Goal: Transaction & Acquisition: Download file/media

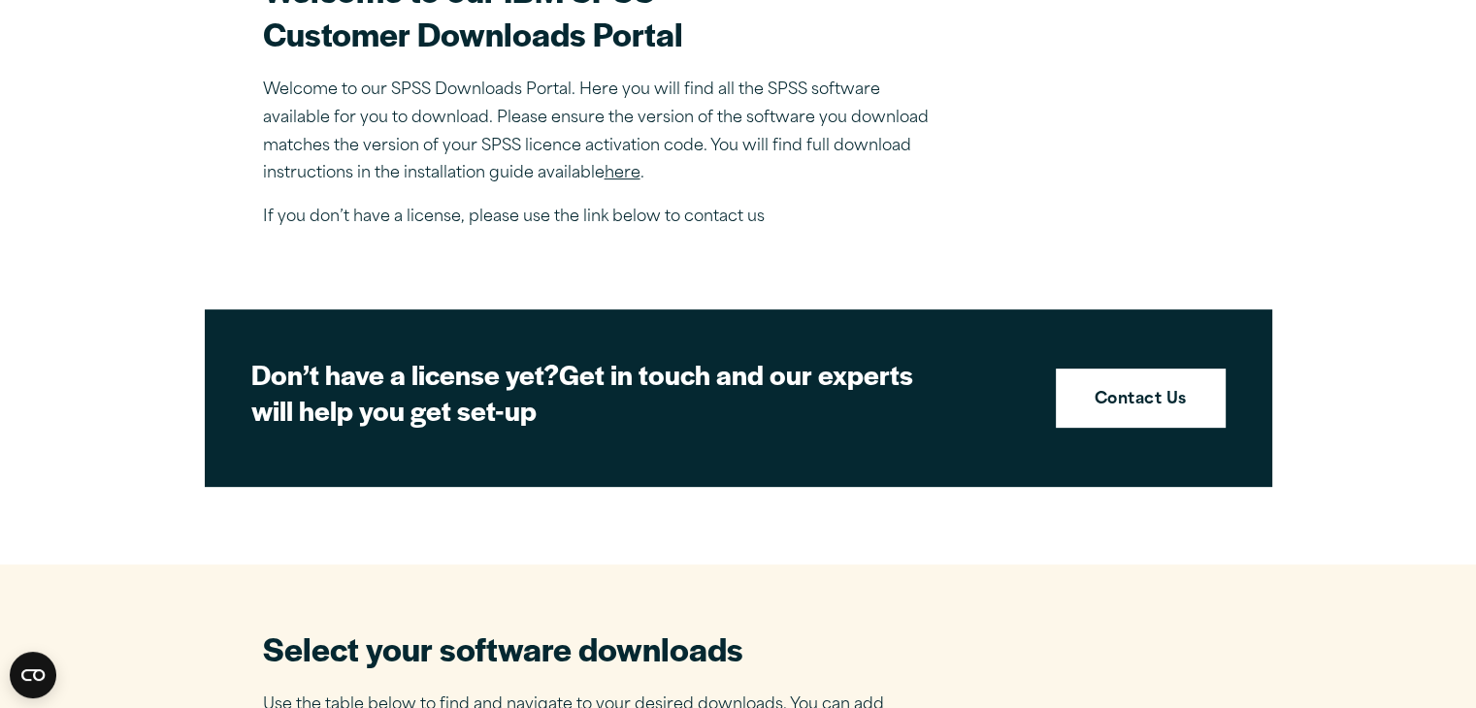
scroll to position [667, 0]
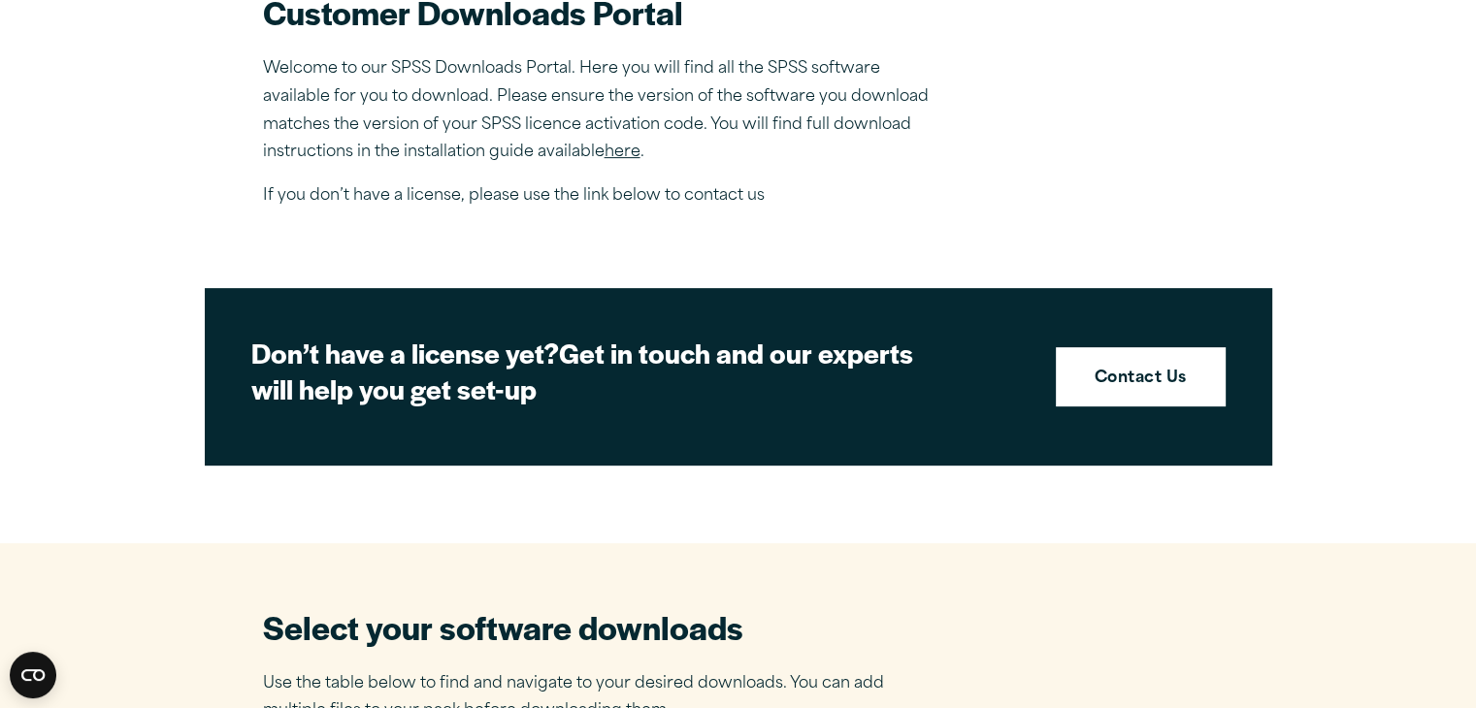
click at [634, 151] on link "here" at bounding box center [622, 153] width 36 height 16
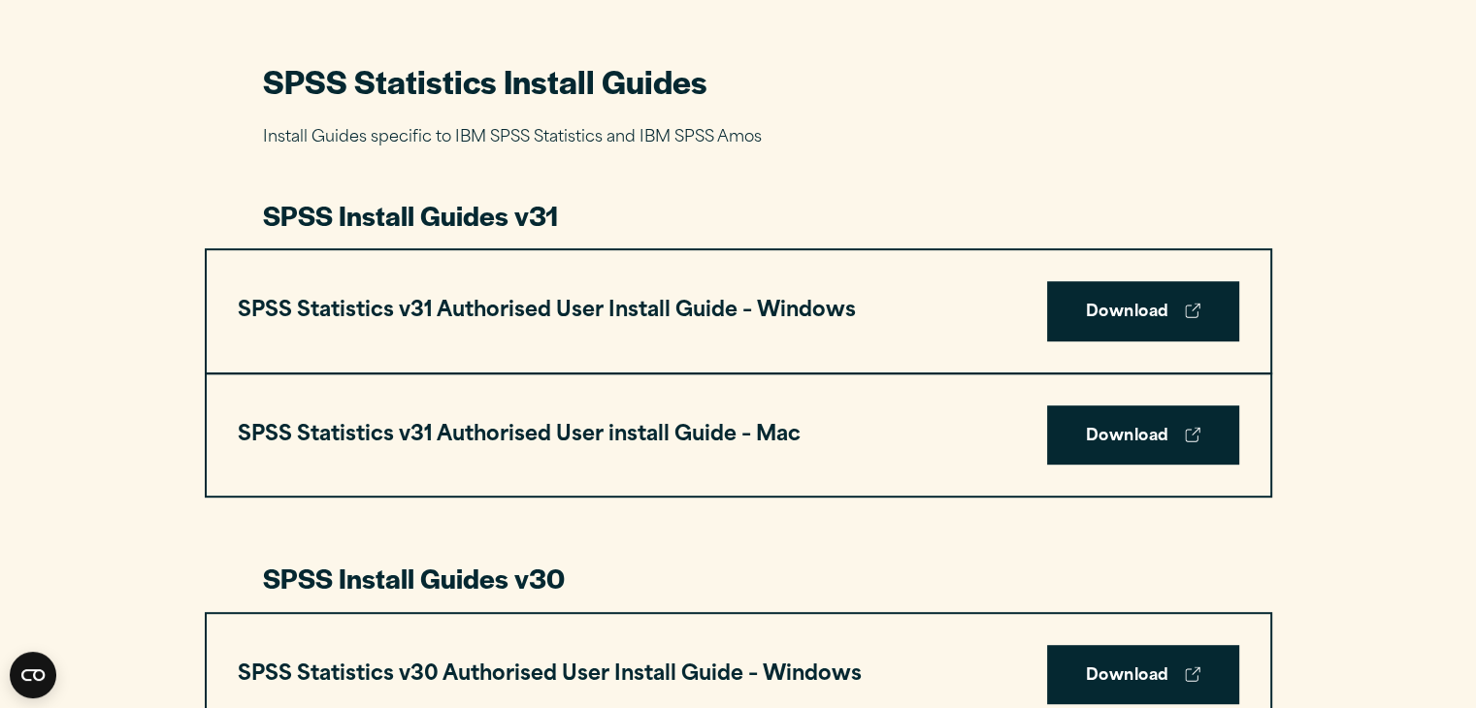
scroll to position [894, 0]
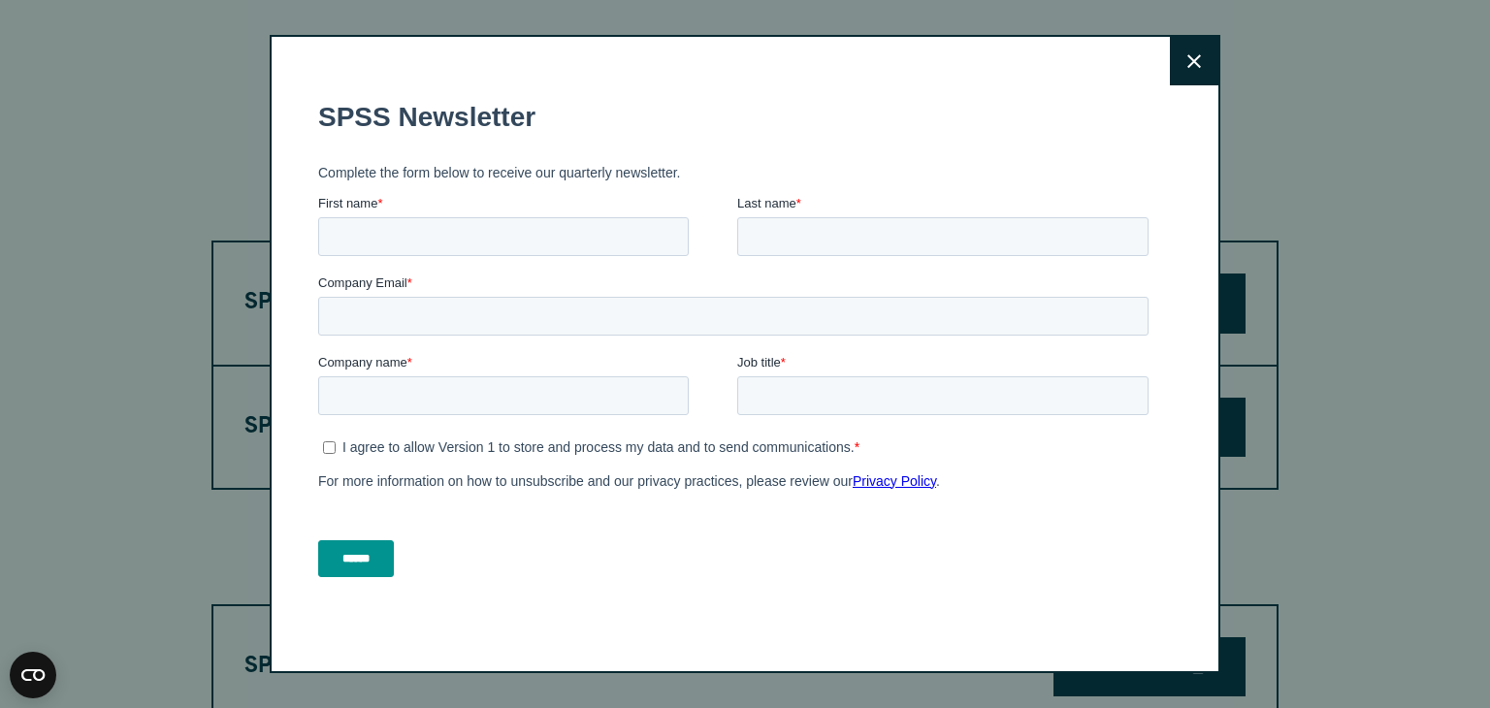
click at [1181, 78] on button "Close" at bounding box center [1194, 61] width 49 height 49
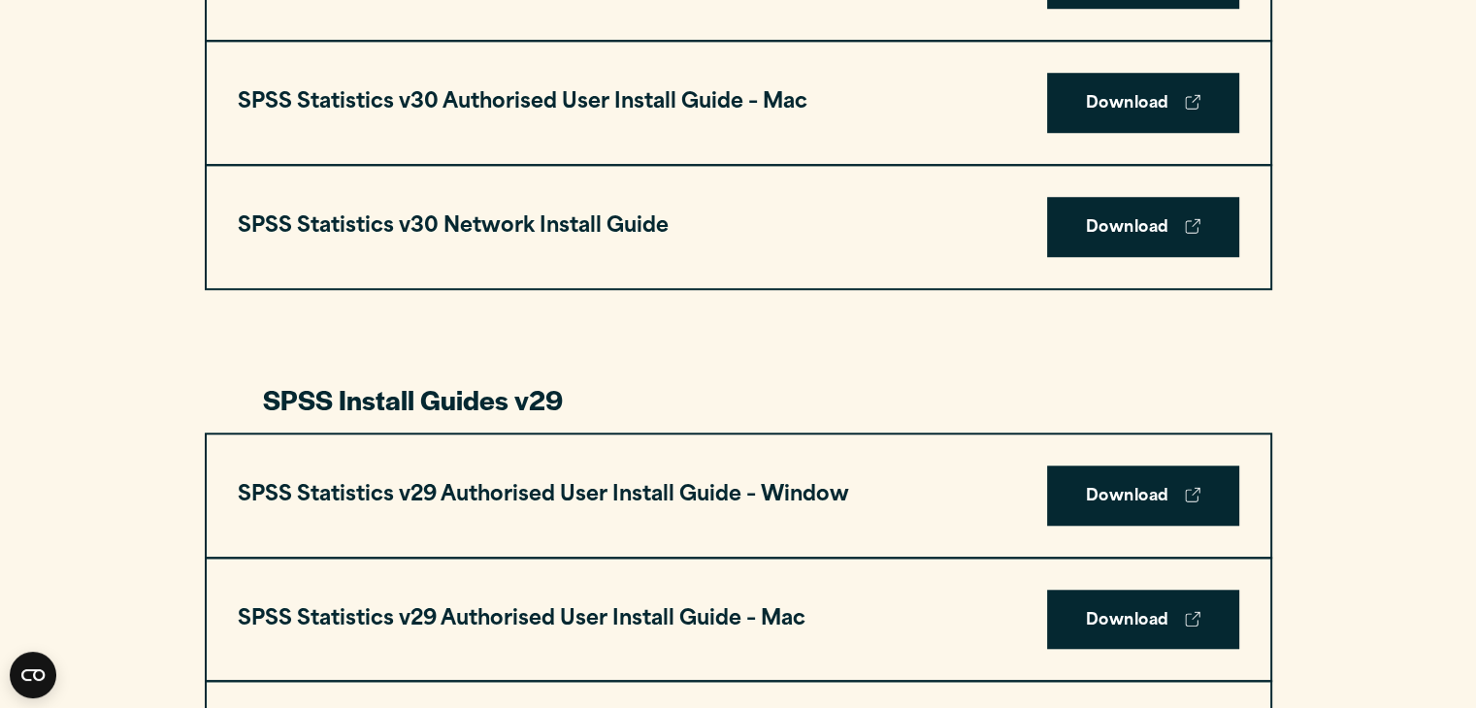
scroll to position [0, 0]
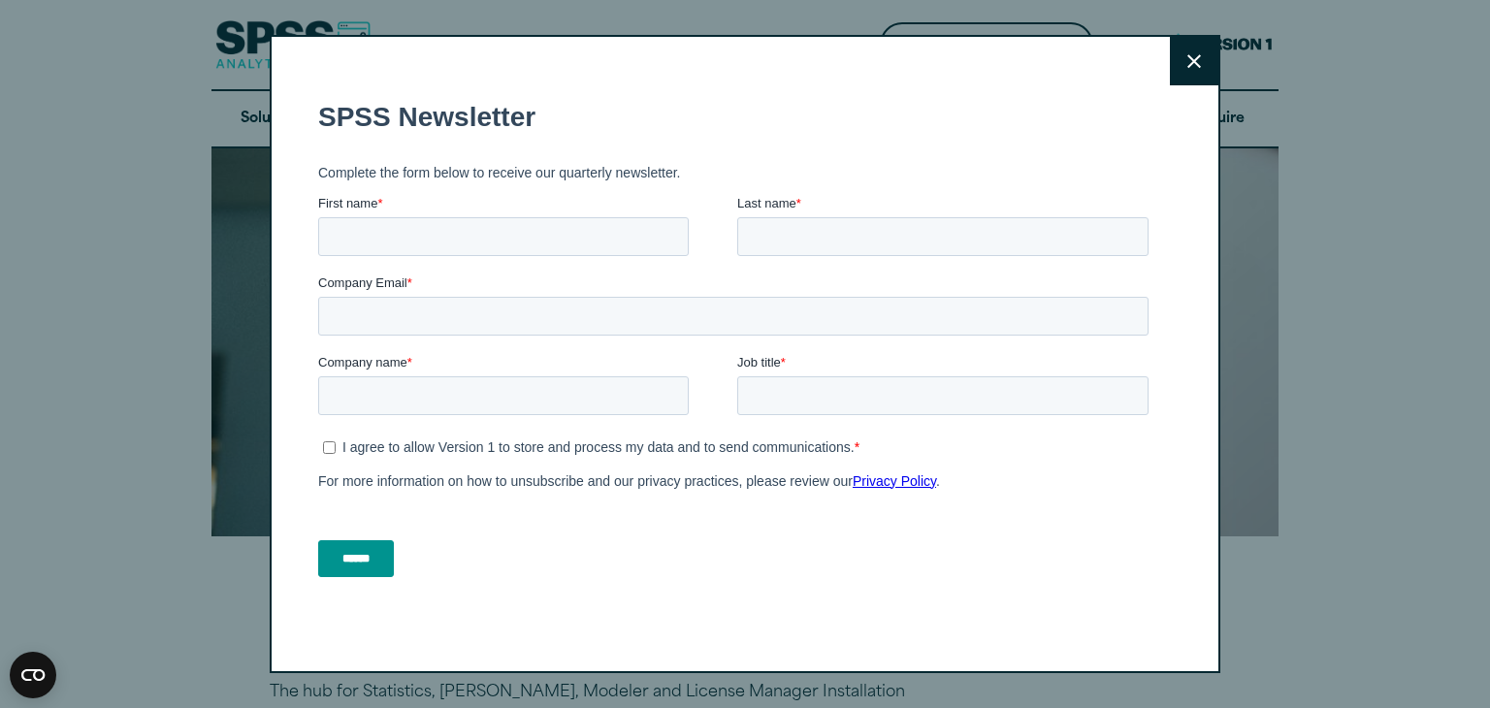
click at [1192, 69] on button "Close" at bounding box center [1194, 61] width 49 height 49
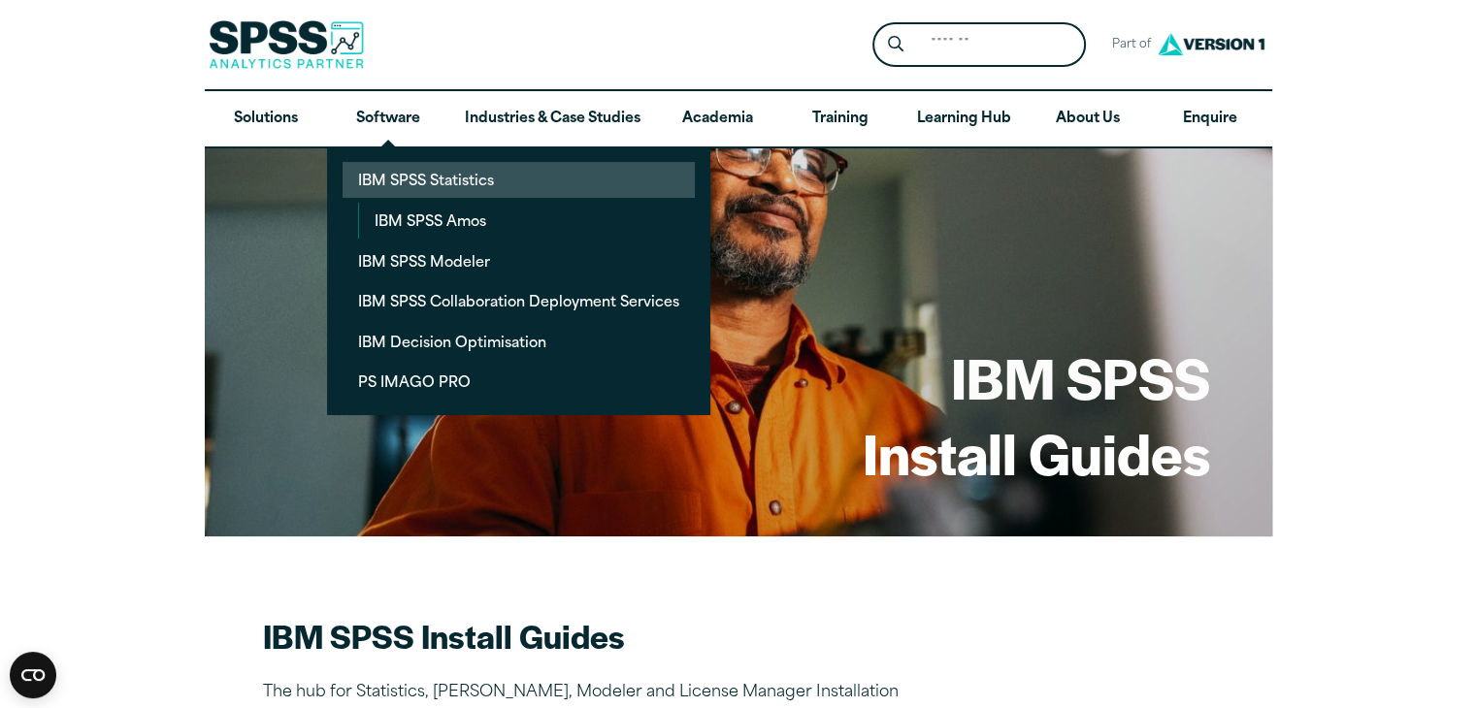
click at [386, 169] on link "IBM SPSS Statistics" at bounding box center [518, 180] width 352 height 36
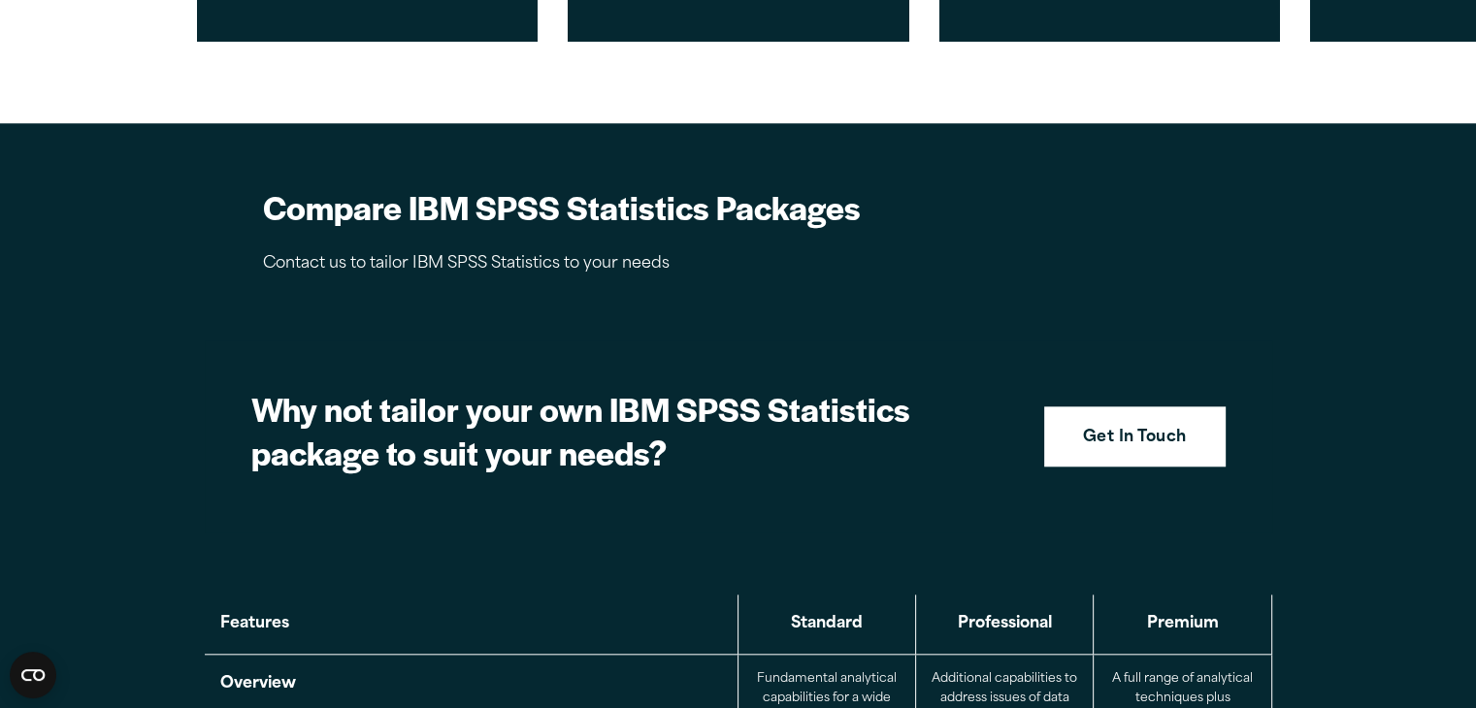
scroll to position [1515, 0]
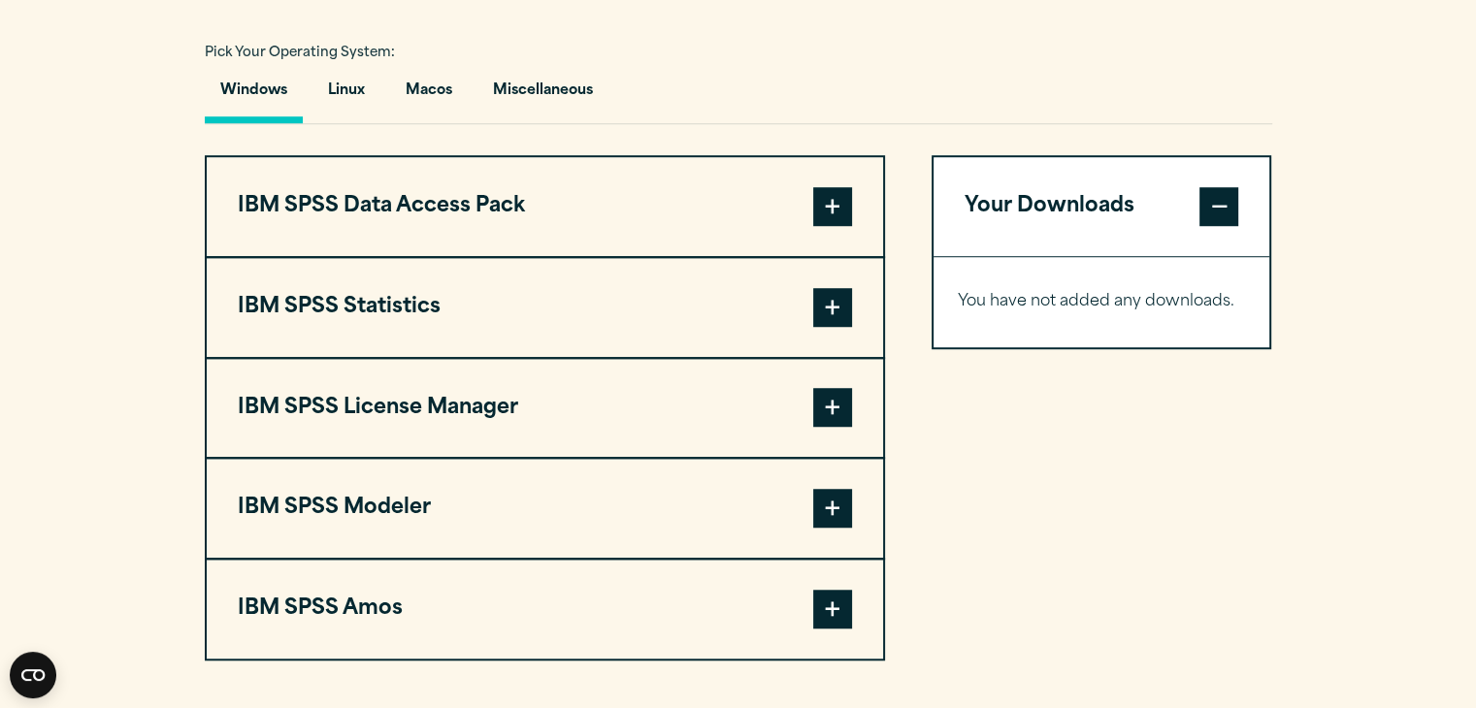
scroll to position [1421, 0]
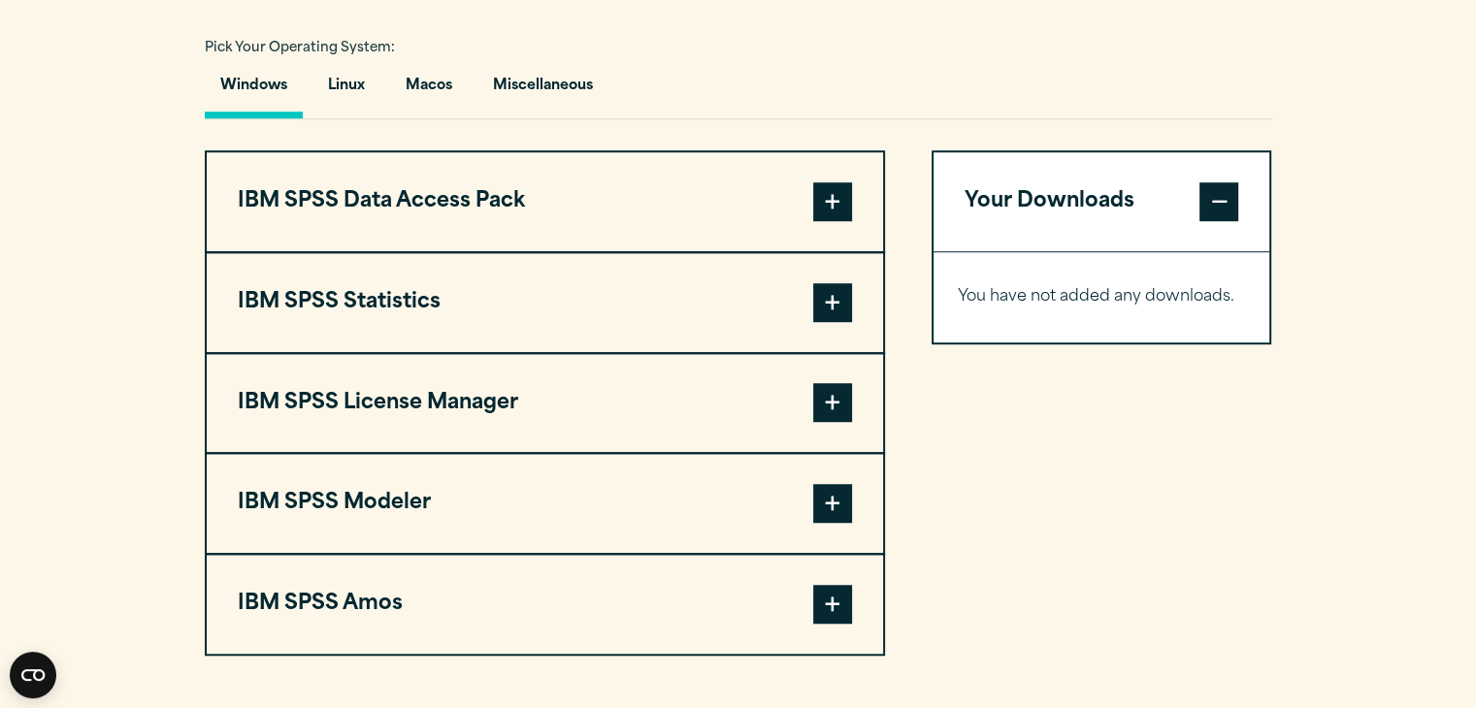
click at [831, 296] on span at bounding box center [832, 302] width 39 height 39
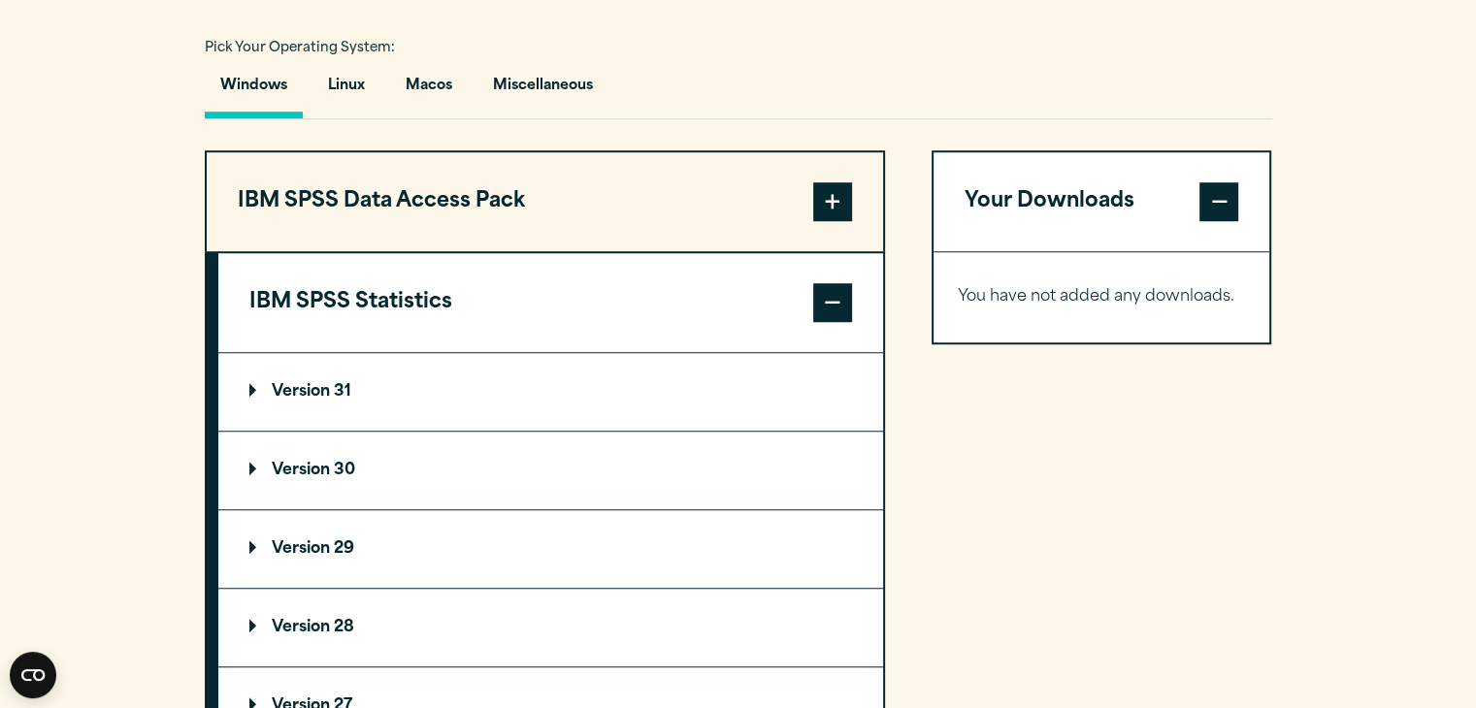
click at [585, 445] on summary "Version 30" at bounding box center [550, 471] width 665 height 78
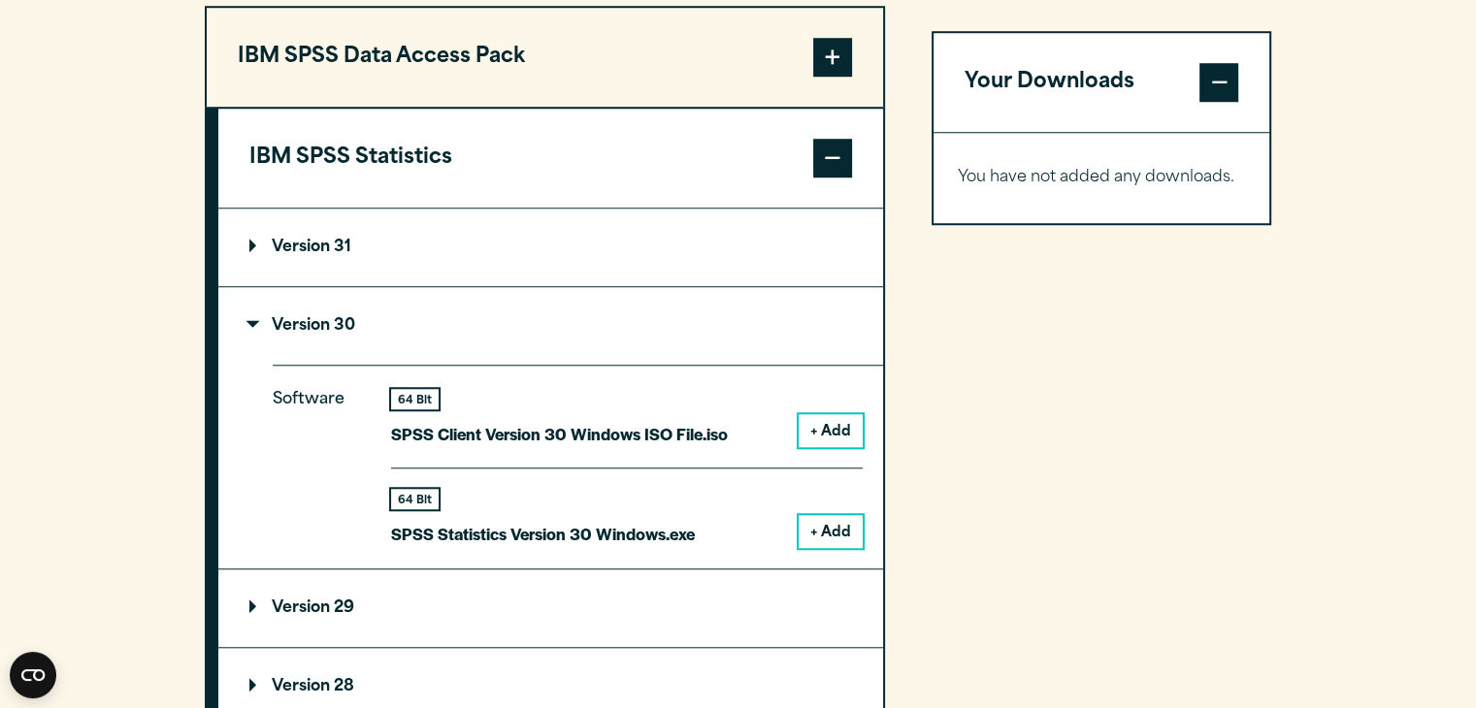
scroll to position [1672, 0]
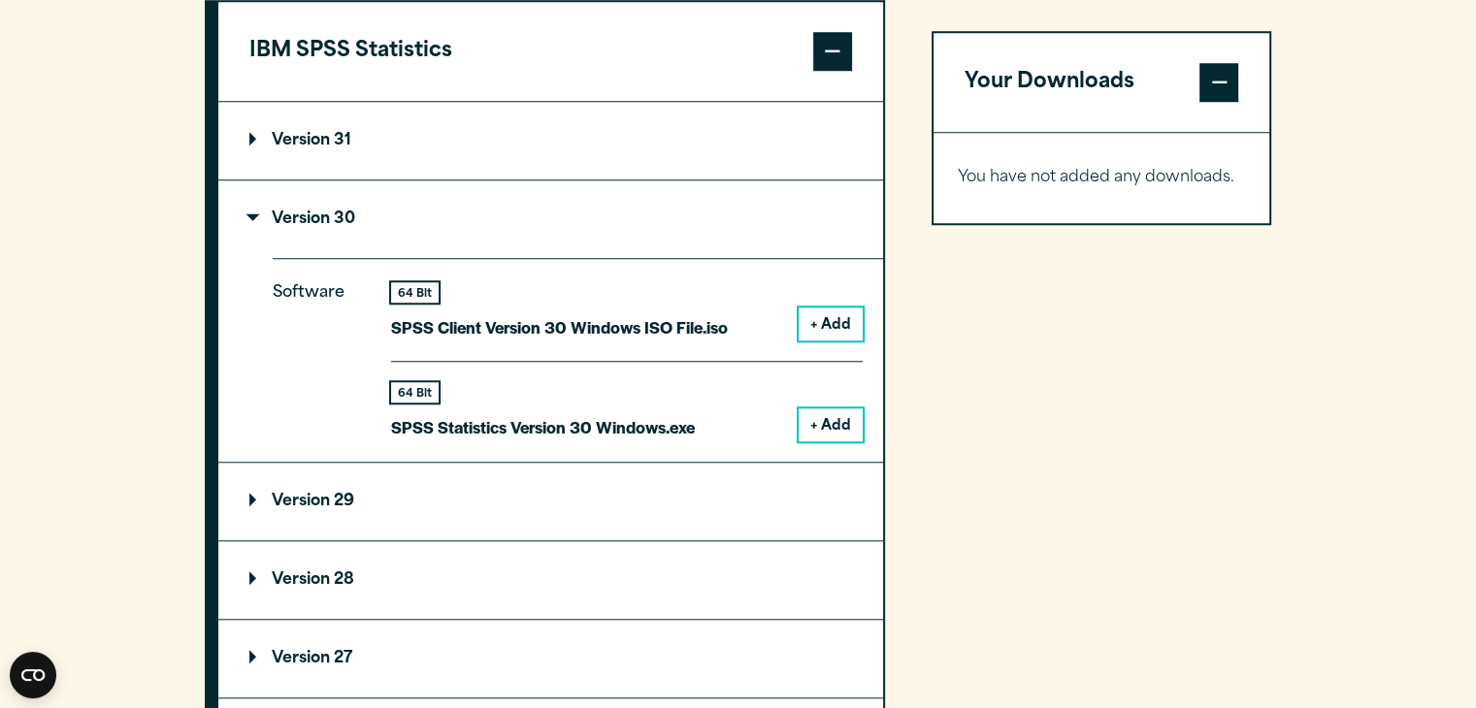
click at [848, 423] on button "+ Add" at bounding box center [830, 424] width 64 height 33
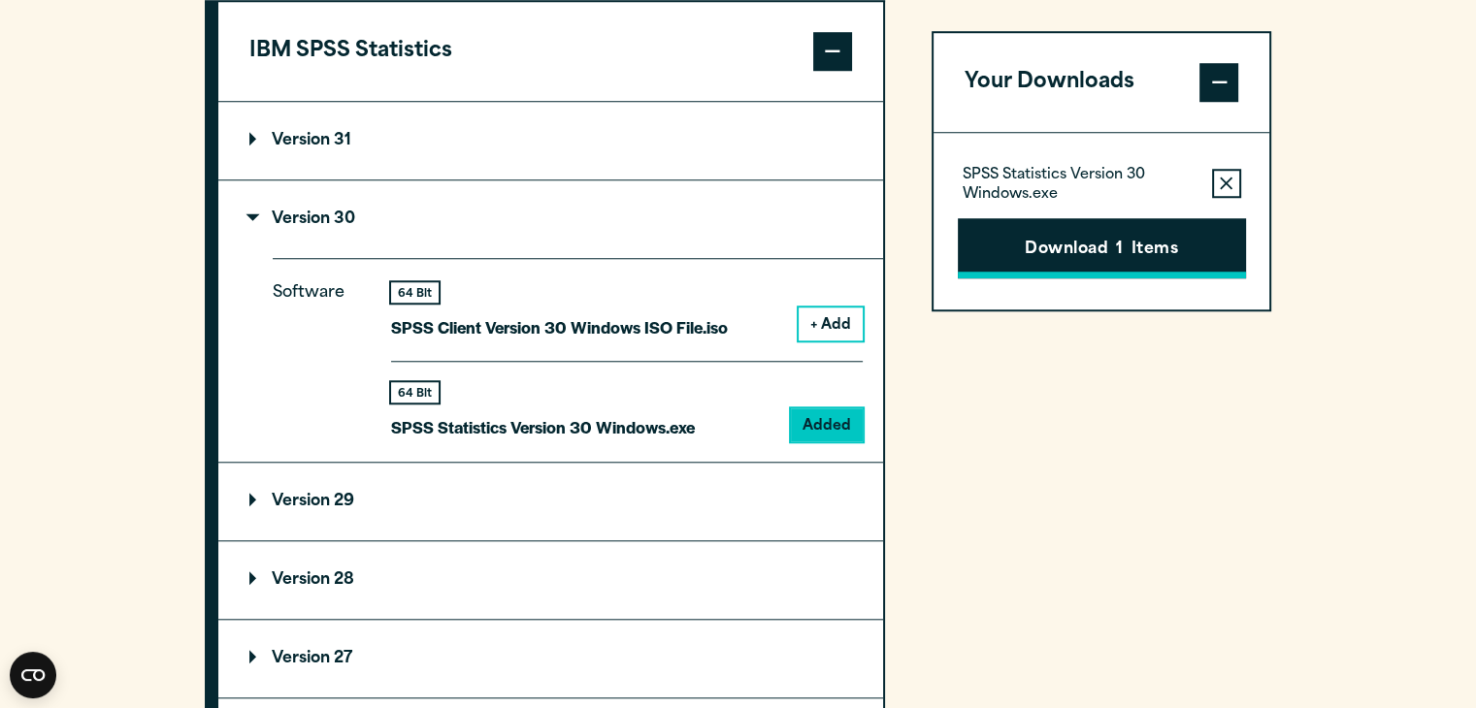
click at [1104, 257] on button "Download 1 Items" at bounding box center [1101, 248] width 288 height 60
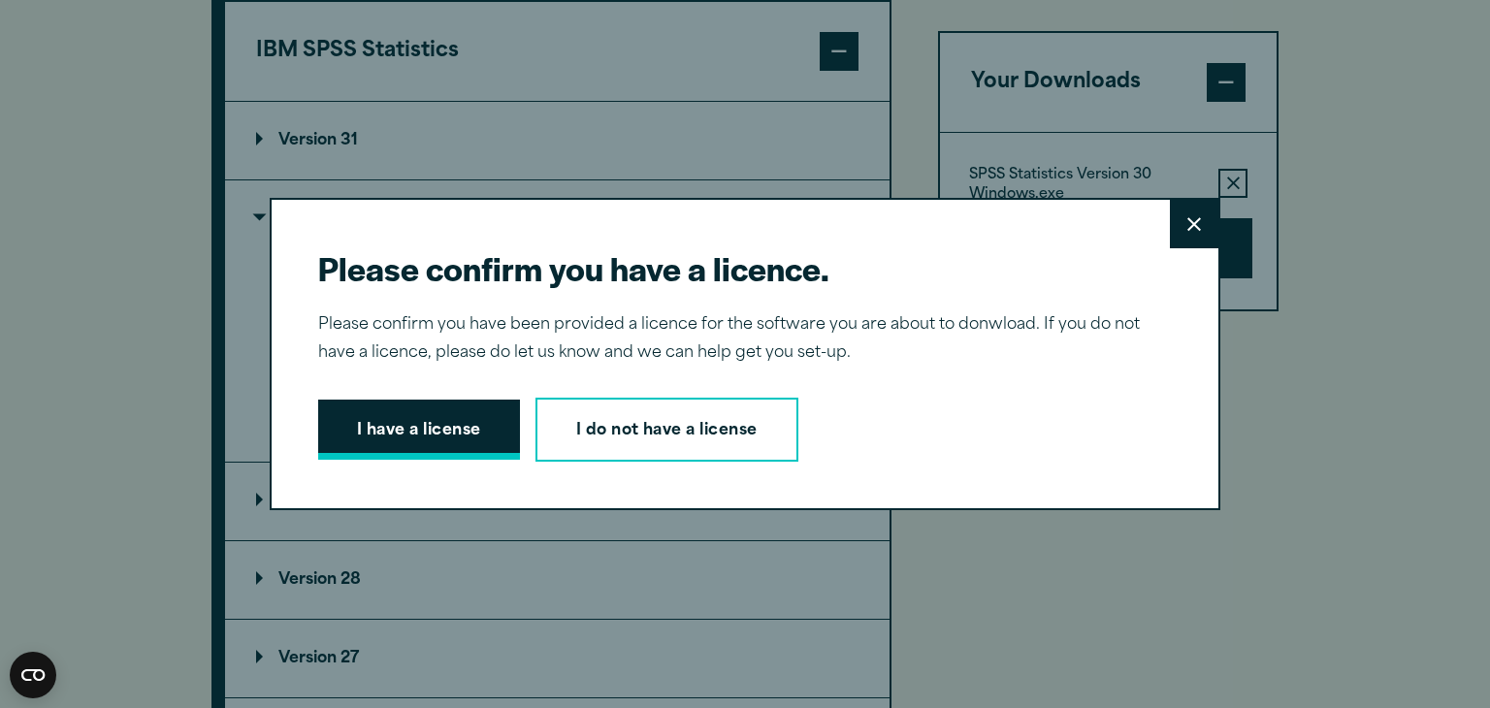
click at [428, 422] on button "I have a license" at bounding box center [419, 430] width 202 height 60
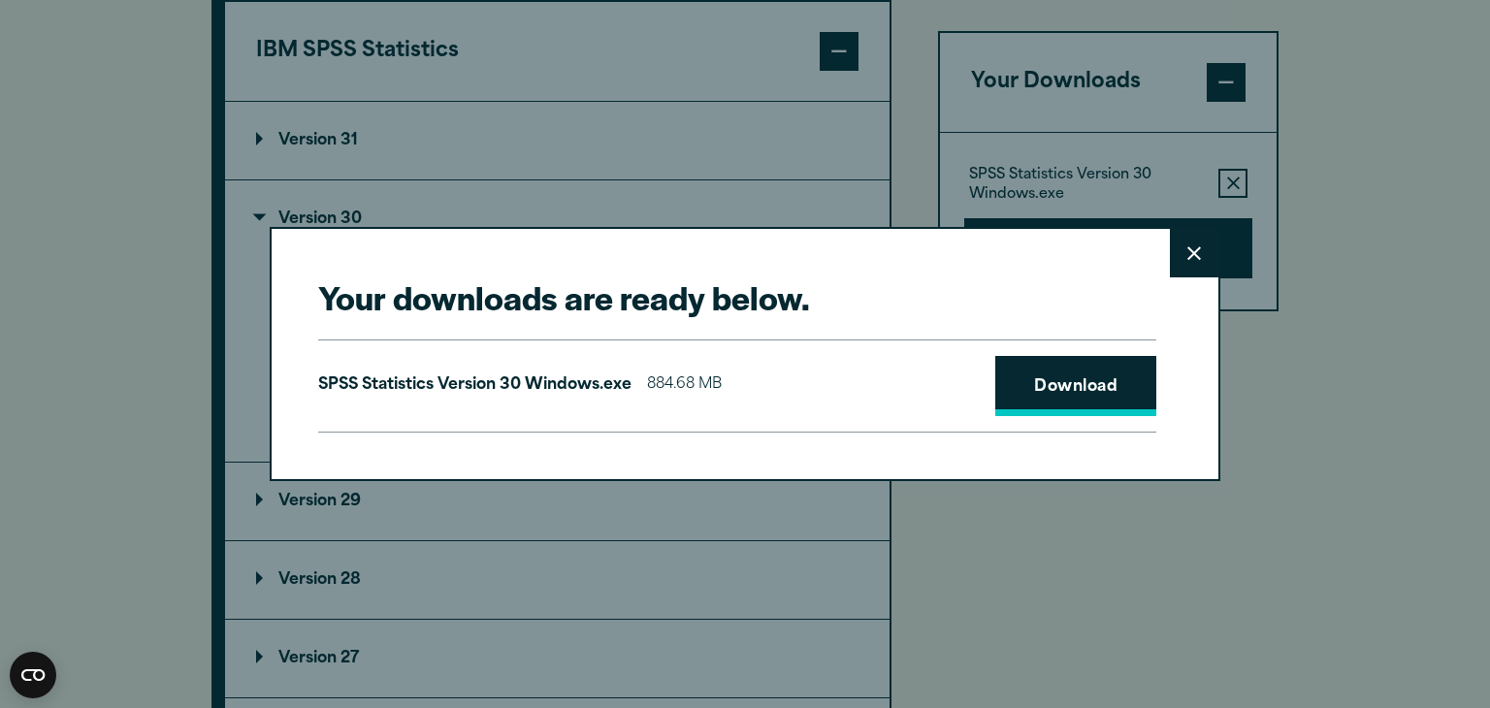
click at [1026, 409] on link "Download" at bounding box center [1075, 386] width 161 height 60
click at [1179, 237] on button "Close" at bounding box center [1194, 253] width 49 height 49
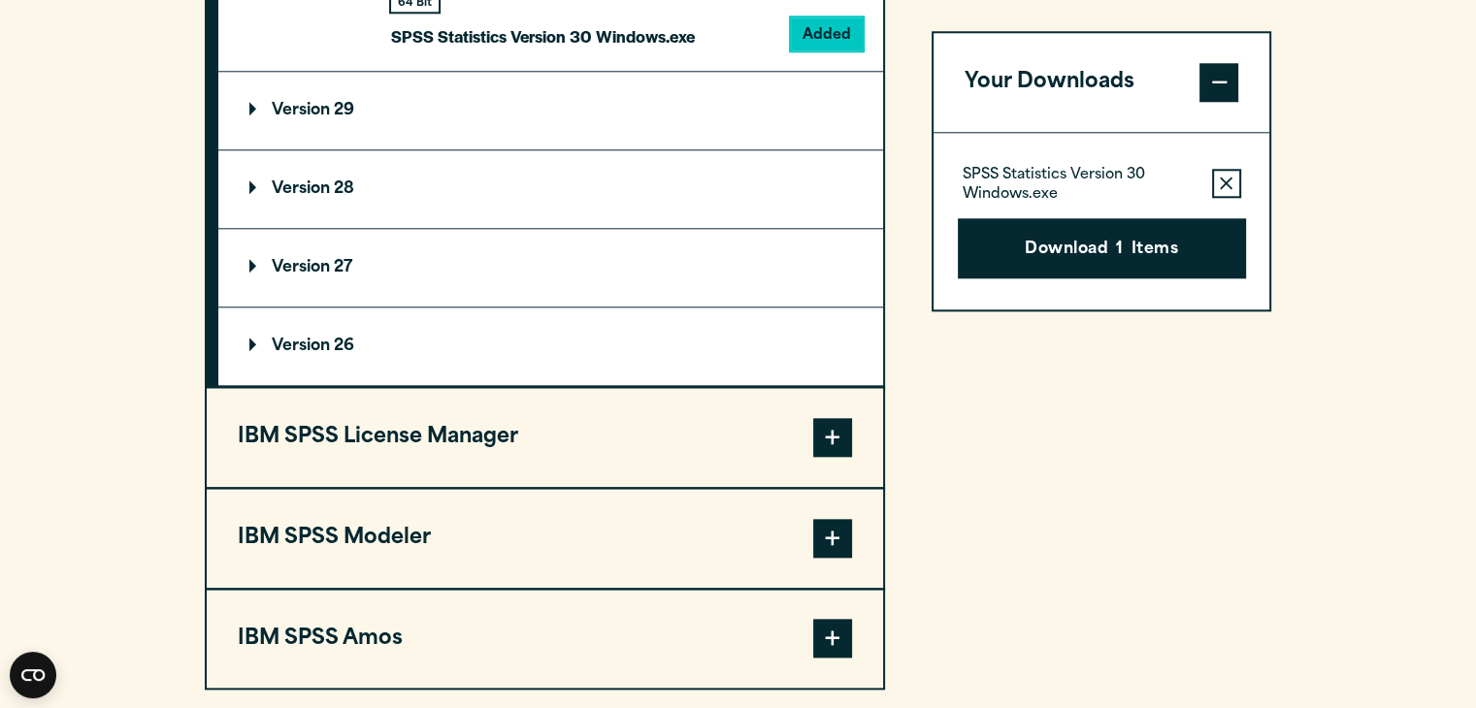
scroll to position [2053, 0]
